Goal: Find specific page/section: Find specific page/section

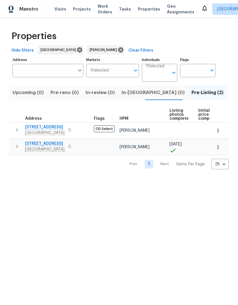
click at [52, 146] on span "21735 Sierra Long Dr" at bounding box center [44, 144] width 39 height 6
click at [53, 130] on span "1571 Mission Springs Dr" at bounding box center [44, 127] width 39 height 6
click at [221, 129] on button "button" at bounding box center [218, 130] width 13 height 13
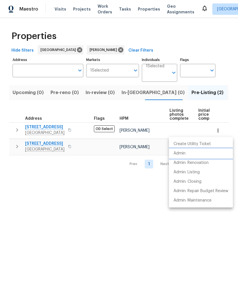
click at [189, 154] on li "Admin" at bounding box center [201, 153] width 64 height 9
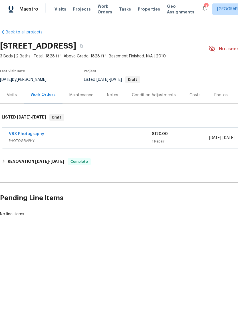
click at [220, 94] on div "Photos" at bounding box center [220, 95] width 13 height 6
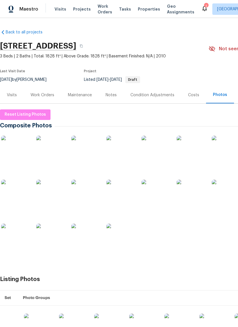
click at [15, 152] on img at bounding box center [15, 150] width 29 height 29
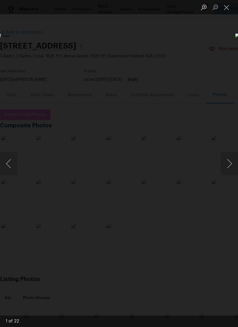
click at [231, 162] on button "Next image" at bounding box center [229, 163] width 17 height 23
click at [230, 162] on button "Next image" at bounding box center [229, 163] width 17 height 23
click at [227, 162] on button "Next image" at bounding box center [229, 163] width 17 height 23
click at [228, 160] on button "Next image" at bounding box center [229, 163] width 17 height 23
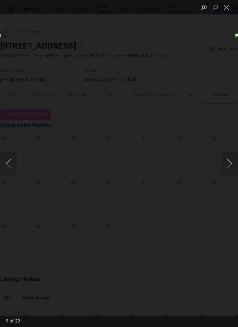
click at [228, 160] on button "Next image" at bounding box center [229, 163] width 17 height 23
click at [231, 162] on button "Next image" at bounding box center [229, 163] width 17 height 23
click at [229, 164] on button "Next image" at bounding box center [229, 163] width 17 height 23
click at [230, 164] on button "Next image" at bounding box center [229, 163] width 17 height 23
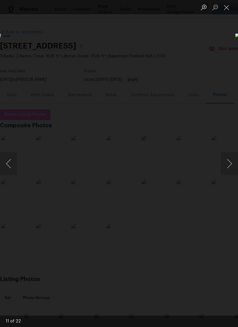
click at [231, 163] on button "Next image" at bounding box center [229, 163] width 17 height 23
click at [230, 162] on button "Next image" at bounding box center [229, 163] width 17 height 23
click at [231, 161] on button "Next image" at bounding box center [229, 163] width 17 height 23
click at [231, 162] on button "Next image" at bounding box center [229, 163] width 17 height 23
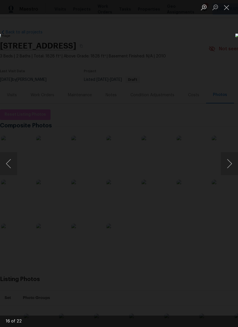
click at [230, 163] on button "Next image" at bounding box center [229, 163] width 17 height 23
click at [231, 162] on button "Next image" at bounding box center [229, 163] width 17 height 23
click at [231, 161] on button "Next image" at bounding box center [229, 163] width 17 height 23
click at [231, 163] on button "Next image" at bounding box center [229, 163] width 17 height 23
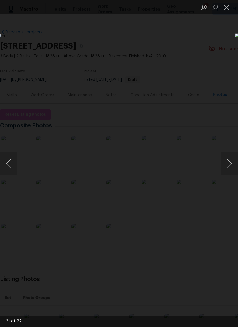
click at [231, 162] on button "Next image" at bounding box center [229, 163] width 17 height 23
click at [227, 160] on button "Next image" at bounding box center [229, 163] width 17 height 23
click at [199, 53] on div "Lightbox" at bounding box center [119, 163] width 238 height 327
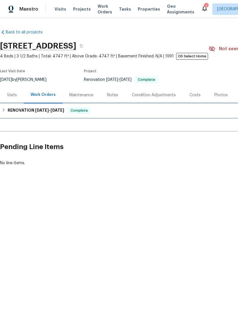
click at [21, 113] on h6 "RENOVATION [DATE] - [DATE]" at bounding box center [36, 110] width 57 height 7
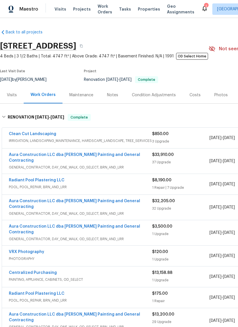
click at [219, 96] on div "Photos" at bounding box center [220, 95] width 13 height 6
